Goal: Transaction & Acquisition: Purchase product/service

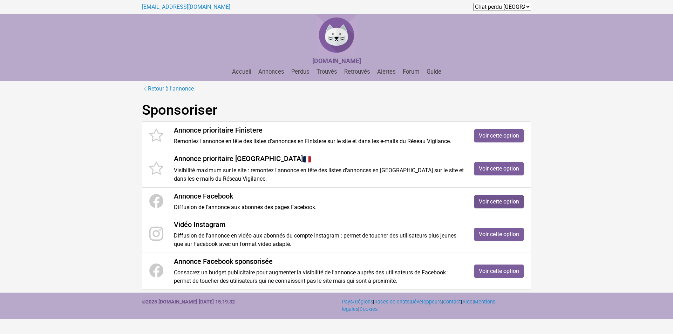
click at [490, 196] on link "Voir cette option" at bounding box center [498, 201] width 49 height 13
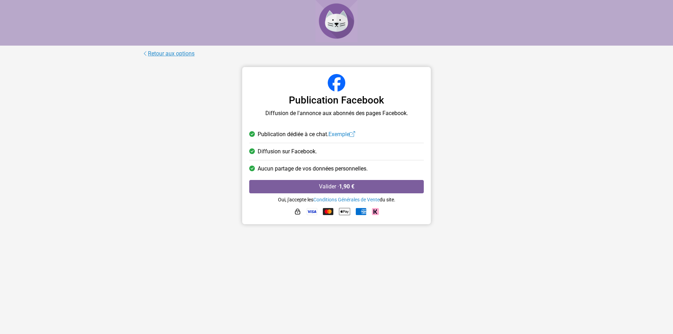
click at [190, 53] on link "Retour aux options" at bounding box center [168, 53] width 53 height 9
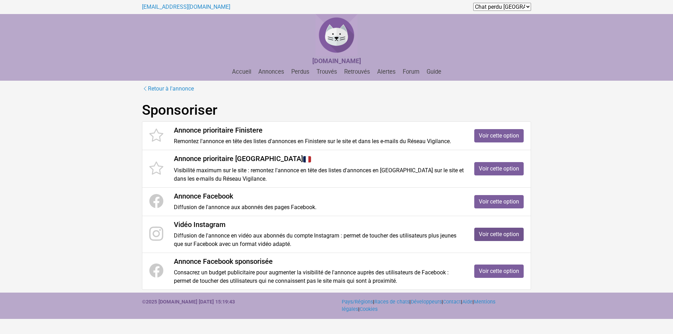
click at [488, 233] on link "Voir cette option" at bounding box center [498, 233] width 49 height 13
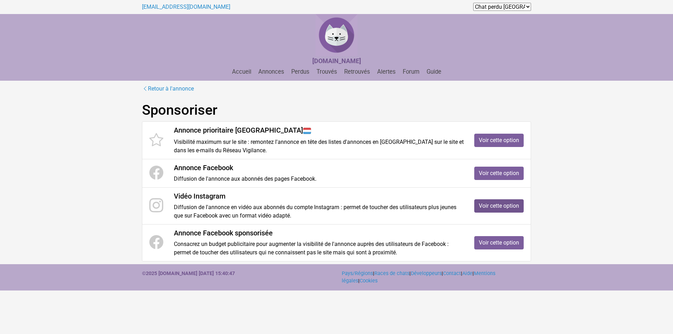
click at [482, 205] on link "Voir cette option" at bounding box center [498, 205] width 49 height 13
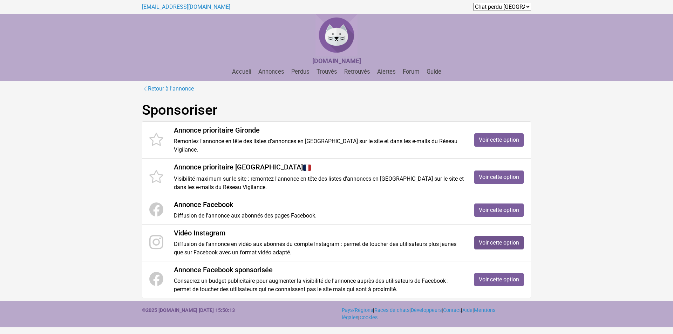
click at [491, 236] on link "Voir cette option" at bounding box center [498, 242] width 49 height 13
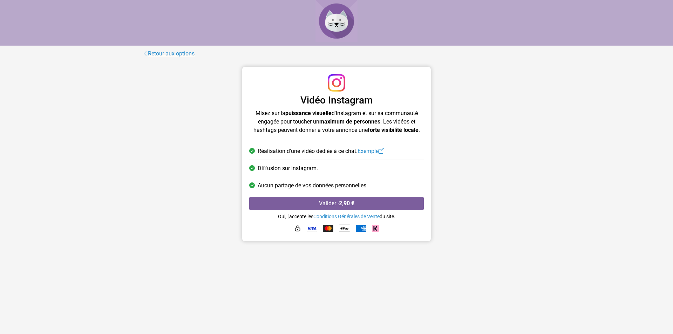
click at [183, 52] on link "Retour aux options" at bounding box center [168, 53] width 53 height 9
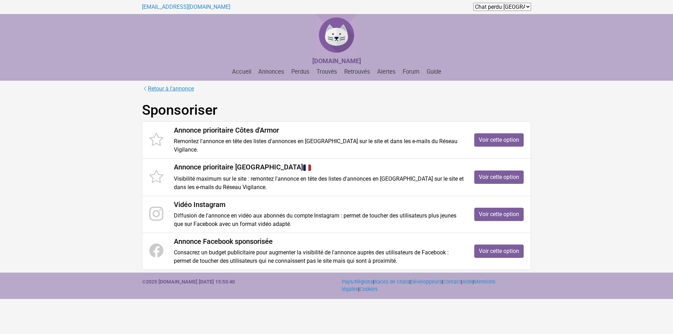
click at [170, 86] on link "Retour à l'annonce" at bounding box center [168, 88] width 52 height 9
click at [489, 217] on link "Voir cette option" at bounding box center [498, 214] width 49 height 13
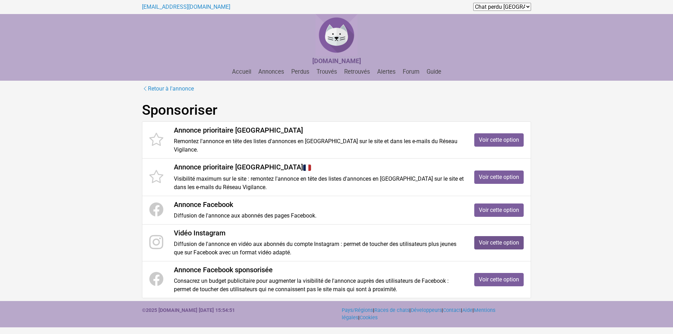
click at [492, 245] on link "Voir cette option" at bounding box center [498, 242] width 49 height 13
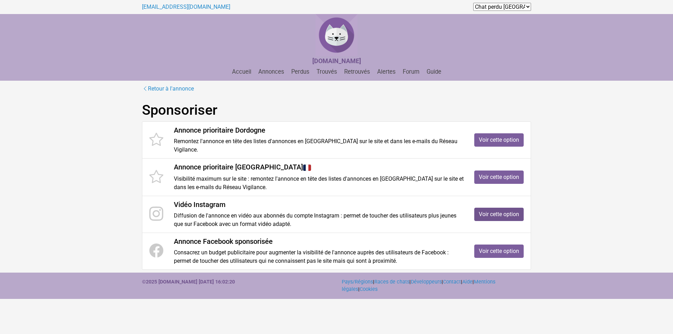
click at [498, 208] on link "Voir cette option" at bounding box center [498, 214] width 49 height 13
